Goal: Transaction & Acquisition: Purchase product/service

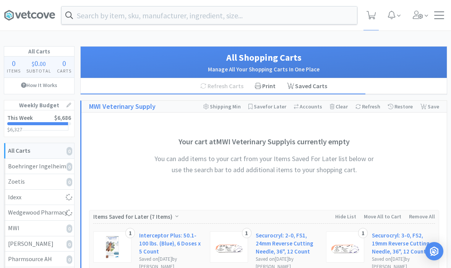
click at [437, 16] on div at bounding box center [439, 15] width 10 height 8
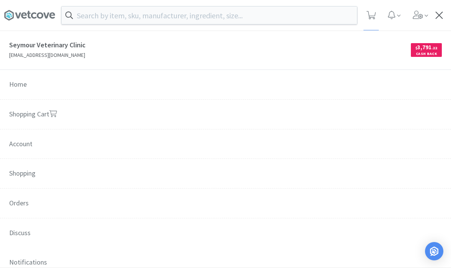
click at [19, 205] on span "Orders" at bounding box center [225, 204] width 451 height 30
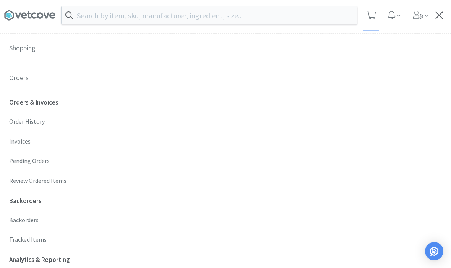
scroll to position [127, 0]
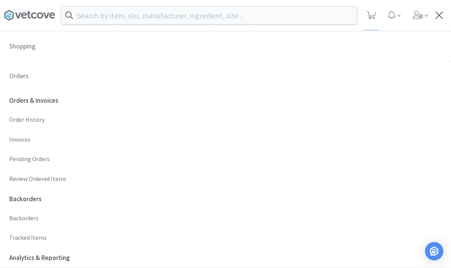
click at [22, 116] on p "Order History" at bounding box center [225, 120] width 432 height 10
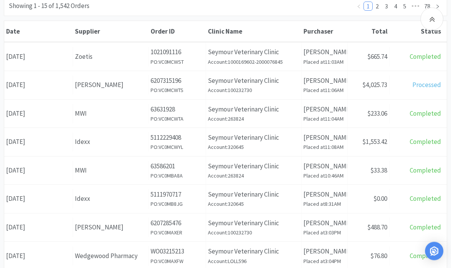
scroll to position [111, 0]
click at [31, 172] on div "Date [DATE]" at bounding box center [38, 170] width 69 height 19
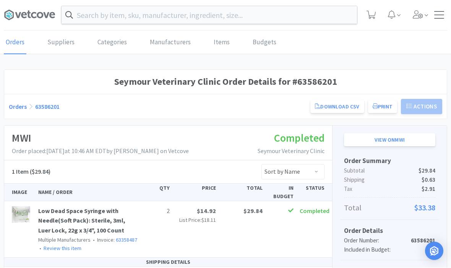
scroll to position [0, 0]
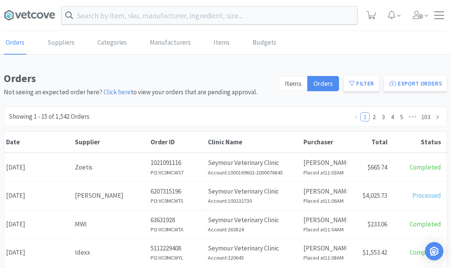
click at [250, 11] on input "text" at bounding box center [209, 15] width 295 height 18
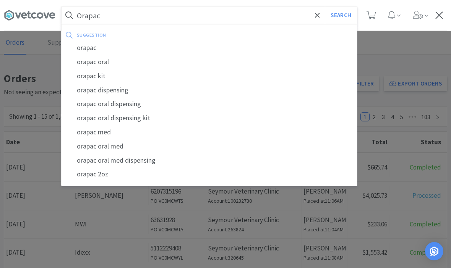
click at [94, 45] on div "orapac" at bounding box center [209, 48] width 295 height 14
type input "orapac"
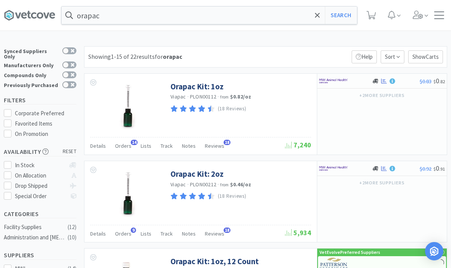
click at [199, 82] on link "Orapac Kit: 1oz" at bounding box center [196, 86] width 53 height 10
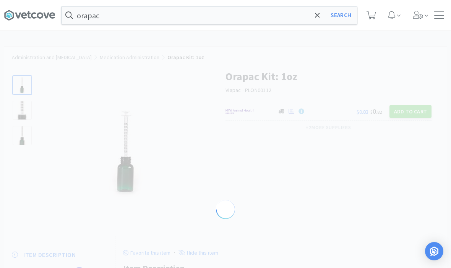
select select "142359"
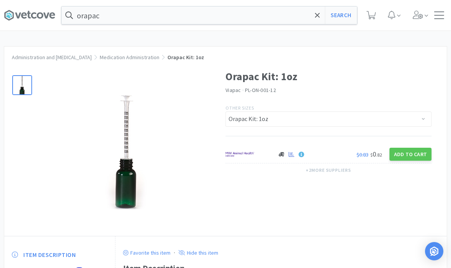
click at [416, 150] on button "Add to Cart" at bounding box center [410, 154] width 42 height 13
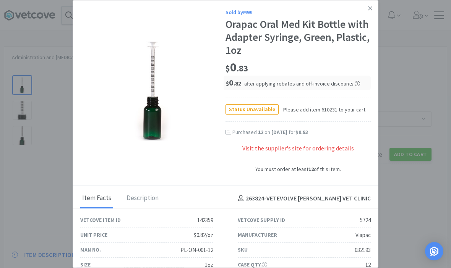
click at [373, 4] on link at bounding box center [369, 8] width 13 height 16
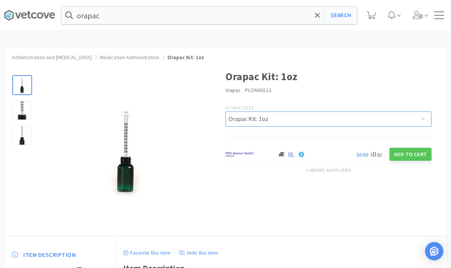
click at [404, 113] on select "Orapac Kit: 4oz, 12 Count Orapac Kit: 1oz Orapac Kit: 8oz, 12 Count Orapac Kit:…" at bounding box center [328, 119] width 206 height 15
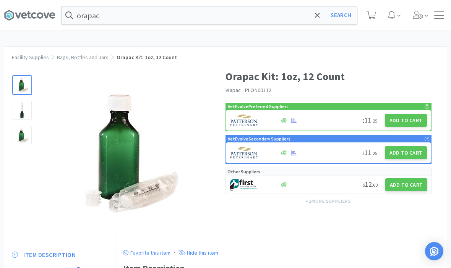
select select "5724"
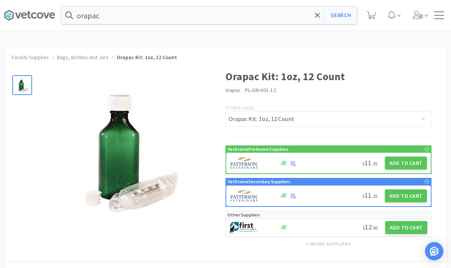
click at [408, 158] on button "Add to Cart" at bounding box center [406, 163] width 42 height 13
select select "1"
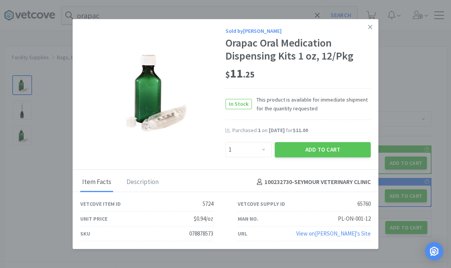
click at [332, 142] on button "Add to Cart" at bounding box center [323, 149] width 96 height 15
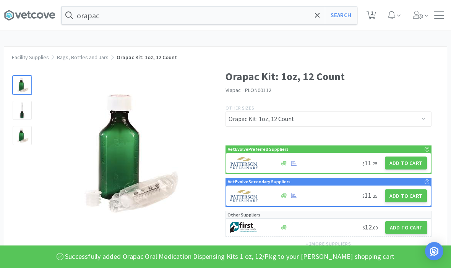
click at [343, 19] on button "Search" at bounding box center [341, 15] width 32 height 18
select select "1"
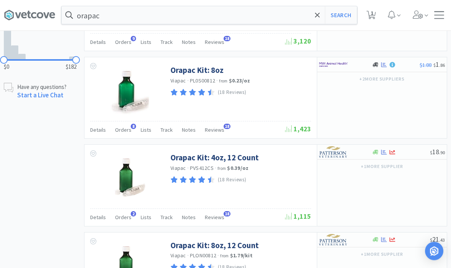
scroll to position [459, 0]
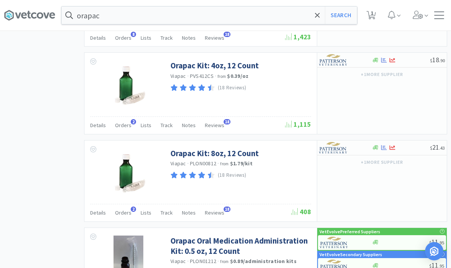
click at [196, 151] on link "Orapac Kit: 8oz, 12 Count" at bounding box center [214, 153] width 88 height 10
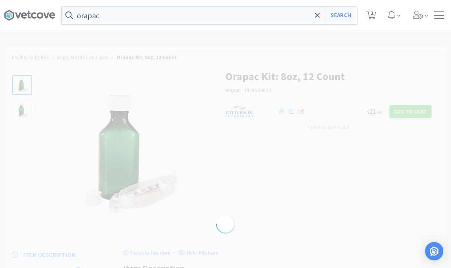
select select "65763"
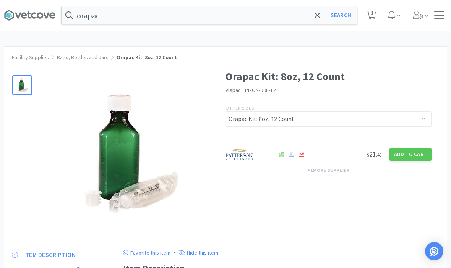
click at [416, 151] on button "Add to Cart" at bounding box center [410, 154] width 42 height 13
select select "1"
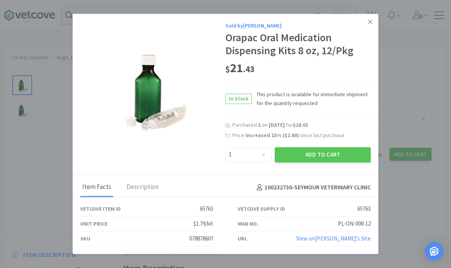
click at [340, 160] on button "Add to Cart" at bounding box center [323, 154] width 96 height 15
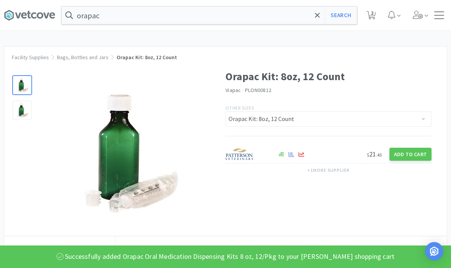
select select "1"
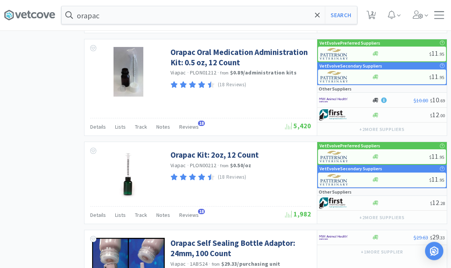
scroll to position [692, 0]
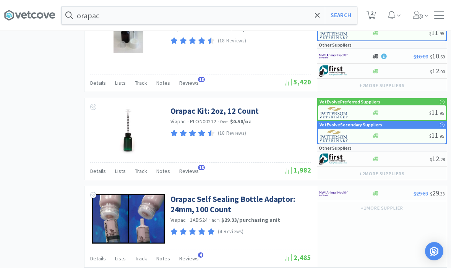
click at [200, 110] on link "Orapac Kit: 2oz, 12 Count" at bounding box center [214, 111] width 88 height 10
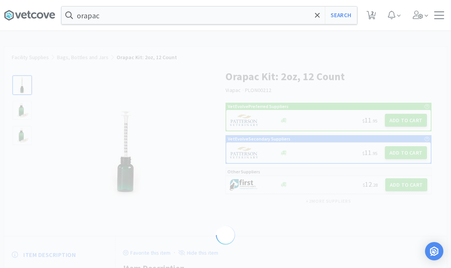
select select "65761"
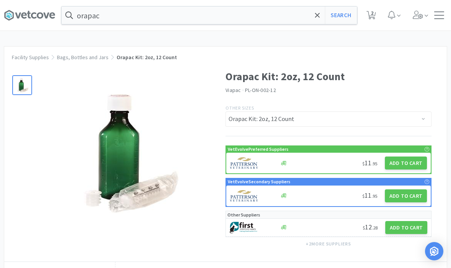
click at [410, 159] on button "Add to Cart" at bounding box center [406, 163] width 42 height 13
select select "1"
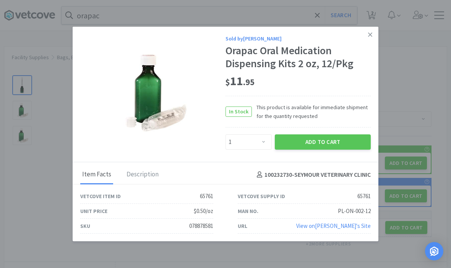
click at [331, 148] on button "Add to Cart" at bounding box center [323, 141] width 96 height 15
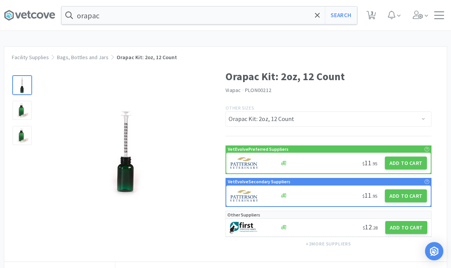
click at [372, 16] on span "3" at bounding box center [372, 13] width 3 height 31
select select "1"
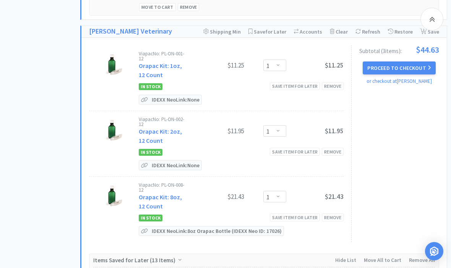
scroll to position [431, 0]
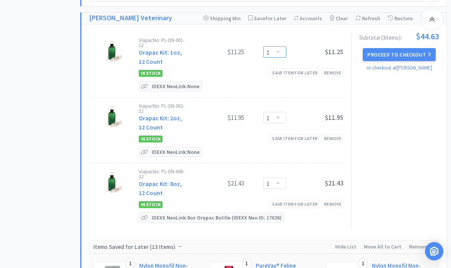
click at [283, 46] on select "Enter Quantity 1 2 3 4 5 6 7 8 9 10 11 12 13 14 15 16 17 18 19 20 Enter Quantity" at bounding box center [274, 51] width 23 height 11
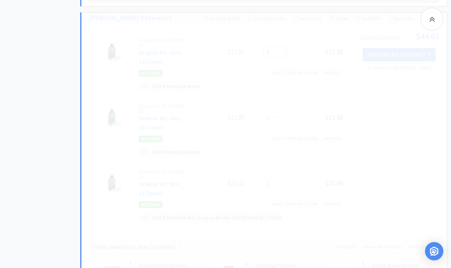
select select "2"
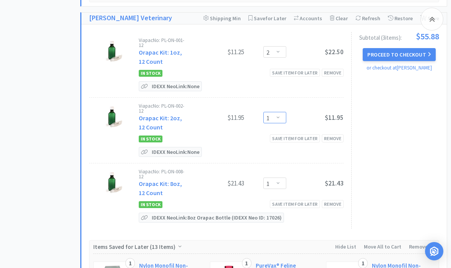
click at [280, 115] on select "Enter Quantity 1 2 3 4 5 6 7 8 9 10 11 12 13 14 15 16 17 18 19 20 Enter Quantity" at bounding box center [274, 117] width 23 height 11
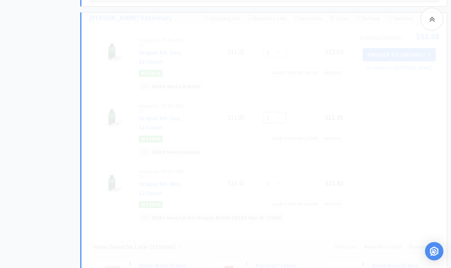
select select "2"
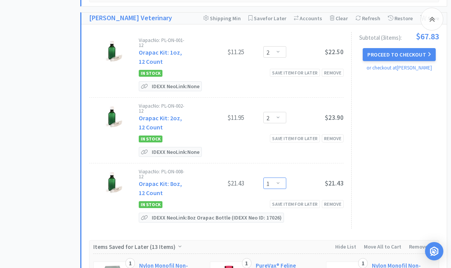
click at [277, 180] on select "Enter Quantity 1 2 3 4 5 6 7 8 9 10 11 12 13 14 15 16 17 18 19 20 Enter Quantity" at bounding box center [274, 183] width 23 height 11
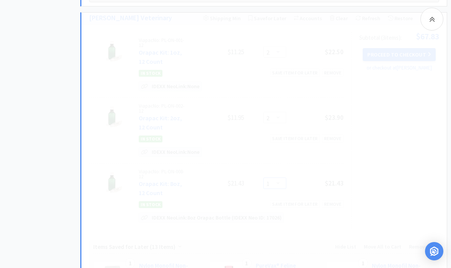
select select "2"
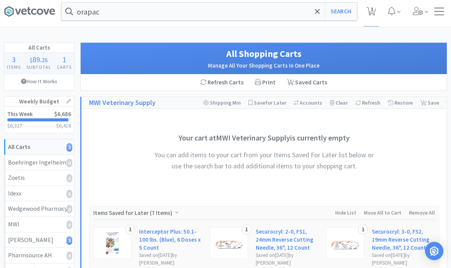
scroll to position [0, 0]
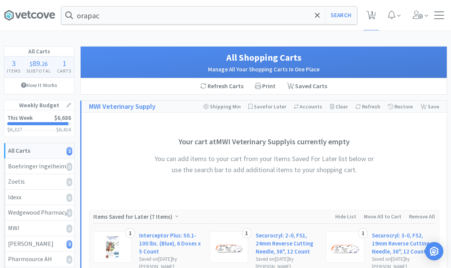
click at [310, 15] on input "orapac" at bounding box center [209, 15] width 295 height 18
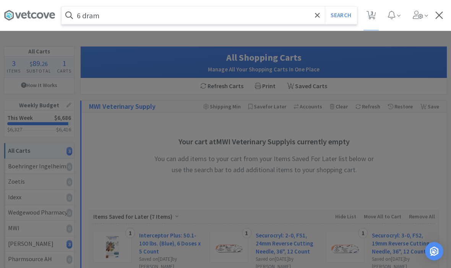
type input "6 dram"
click at [340, 15] on button "Search" at bounding box center [341, 15] width 32 height 18
select select "2"
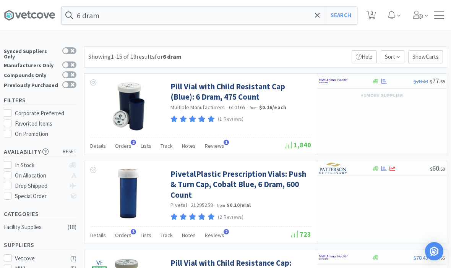
click at [268, 179] on link "PivetalPlastic Prescription Vials: Push & Turn Cap, Cobalt Blue, 6 Dram, 600 Co…" at bounding box center [239, 184] width 139 height 31
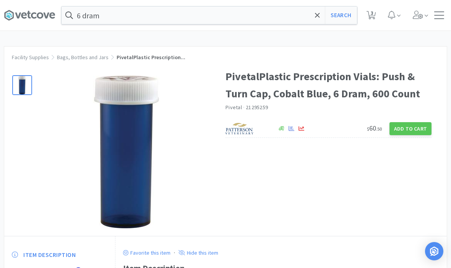
click at [408, 127] on button "Add to Cart" at bounding box center [410, 128] width 42 height 13
select select "1"
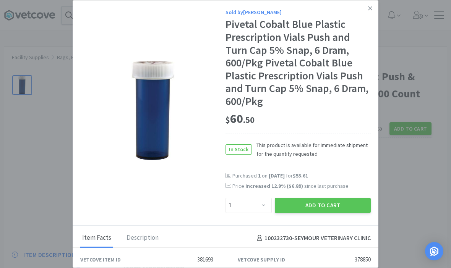
click at [330, 199] on button "Add to Cart" at bounding box center [323, 205] width 96 height 15
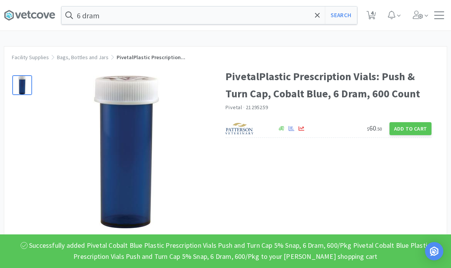
click at [372, 11] on span "4" at bounding box center [372, 13] width 3 height 31
select select "2"
select select "1"
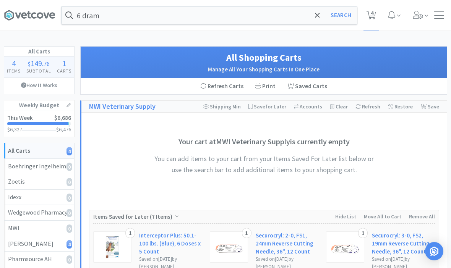
click at [315, 15] on icon at bounding box center [317, 15] width 5 height 8
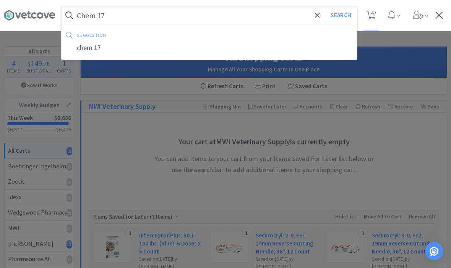
click at [97, 49] on div "chem 17" at bounding box center [209, 48] width 295 height 14
type input "chem 17"
select select "2"
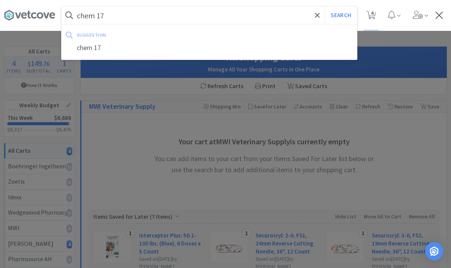
select select "1"
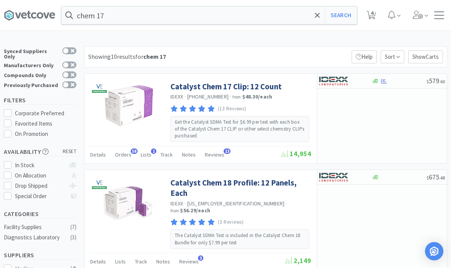
click at [251, 82] on link "Catalyst Chem 17 Clip: 12 Count" at bounding box center [225, 86] width 111 height 10
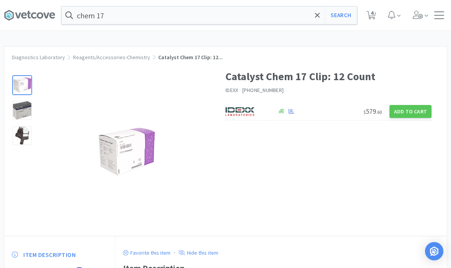
click at [408, 98] on div "Catalyst Chem 17 Clip: 12 Count IDEXX · [PHONE_NUMBER] $ 579 . 60 Add to Cart" at bounding box center [335, 96] width 221 height 72
click at [418, 106] on button "Add to Cart" at bounding box center [410, 111] width 42 height 13
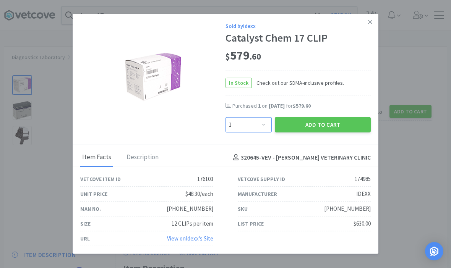
click at [262, 130] on select "Enter Quantity 1 2 3 4 5 6 7 8 9 10 11 12 13 14 15 16 17 18 19 20 Enter Quantity" at bounding box center [248, 124] width 46 height 15
select select "2"
click at [330, 120] on button "Add to Cart" at bounding box center [323, 124] width 96 height 15
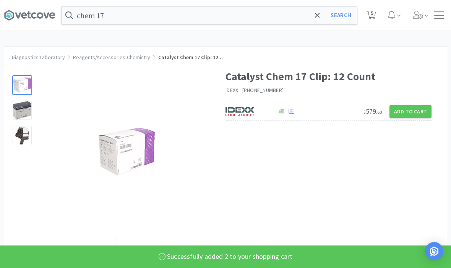
click at [366, 14] on icon at bounding box center [371, 15] width 10 height 8
select select "2"
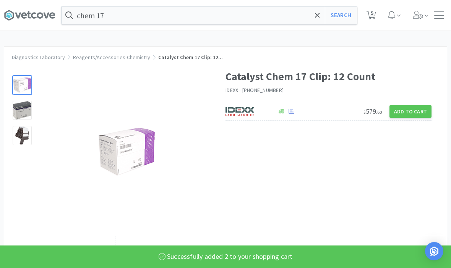
select select "1"
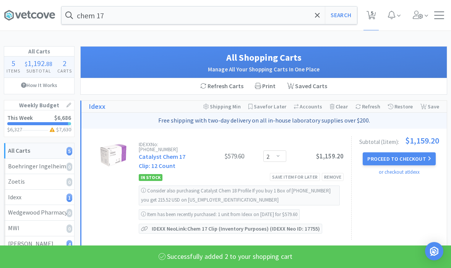
click at [375, 11] on icon at bounding box center [371, 15] width 10 height 8
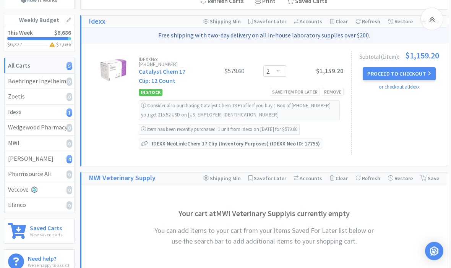
scroll to position [85, 0]
click at [306, 88] on div "Save item for later" at bounding box center [295, 92] width 50 height 8
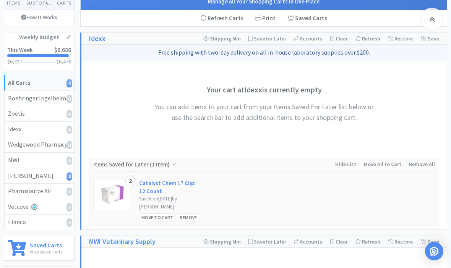
scroll to position [0, 0]
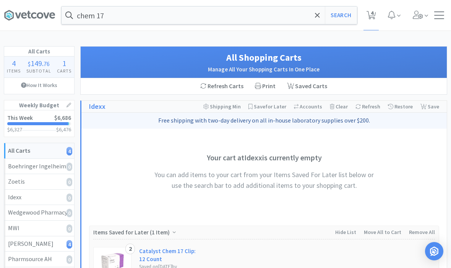
click at [441, 16] on div at bounding box center [439, 15] width 10 height 8
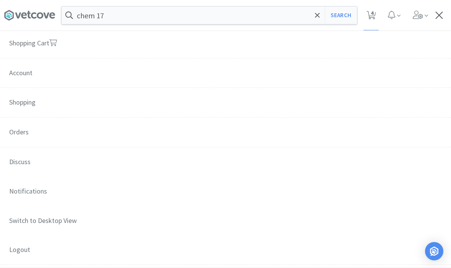
click at [11, 128] on span "Orders" at bounding box center [225, 133] width 451 height 30
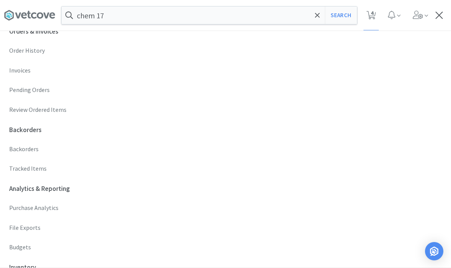
scroll to position [236, 0]
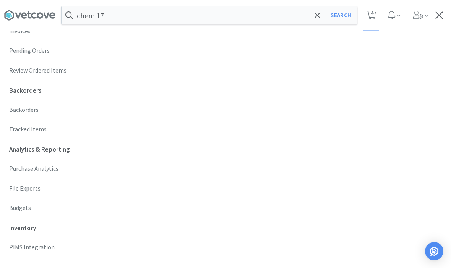
click at [18, 203] on p "Budgets" at bounding box center [225, 208] width 432 height 10
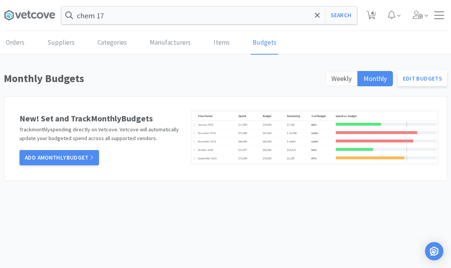
click at [343, 76] on span "Weekly" at bounding box center [341, 78] width 20 height 9
click at [331, 81] on input "Weekly" at bounding box center [331, 81] width 0 height 0
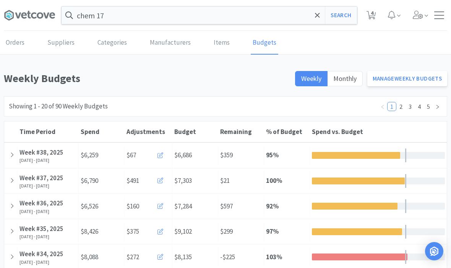
click at [375, 14] on icon at bounding box center [371, 15] width 10 height 8
select select "2"
select select "1"
